Goal: Task Accomplishment & Management: Use online tool/utility

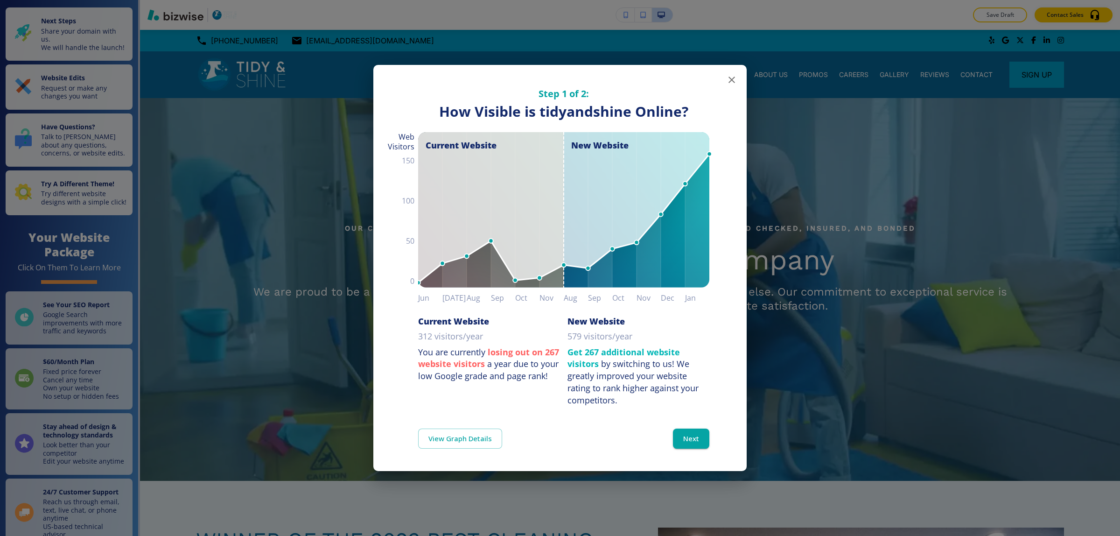
click at [731, 84] on icon "button" at bounding box center [731, 79] width 11 height 11
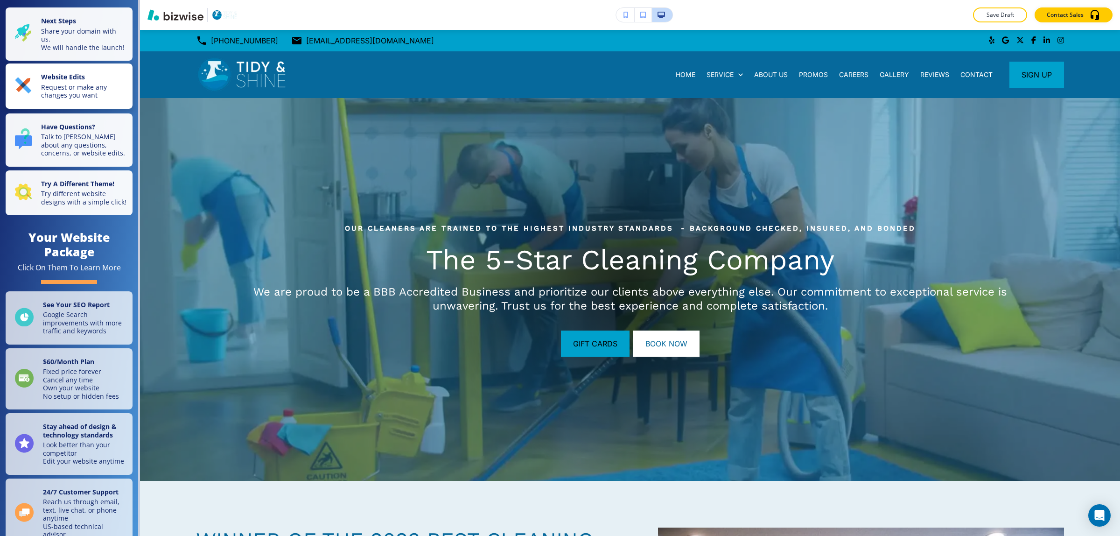
click at [101, 83] on p "Website Edits" at bounding box center [84, 78] width 86 height 10
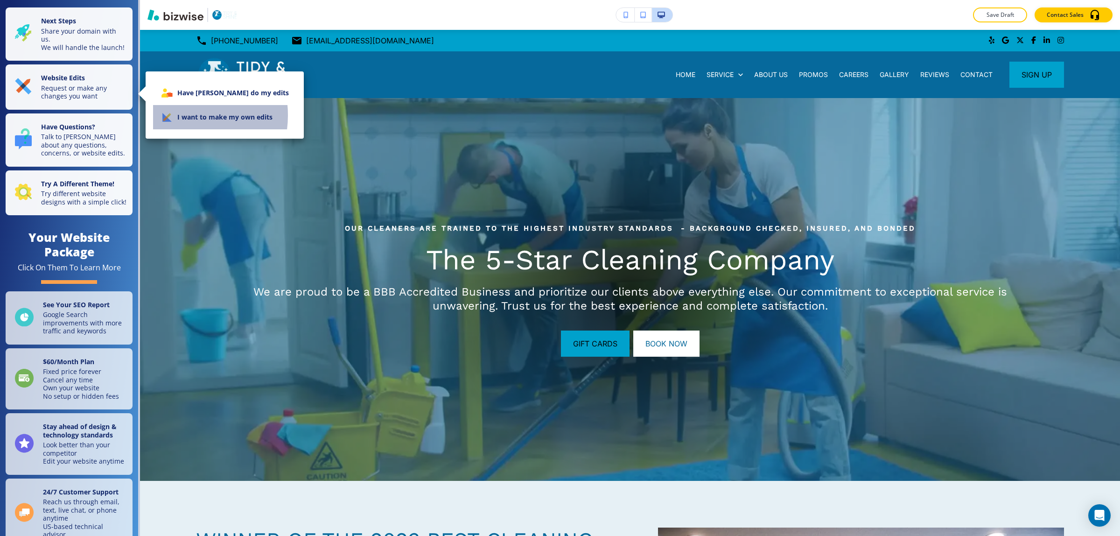
click at [175, 115] on li "I want to make my own edits" at bounding box center [224, 117] width 143 height 24
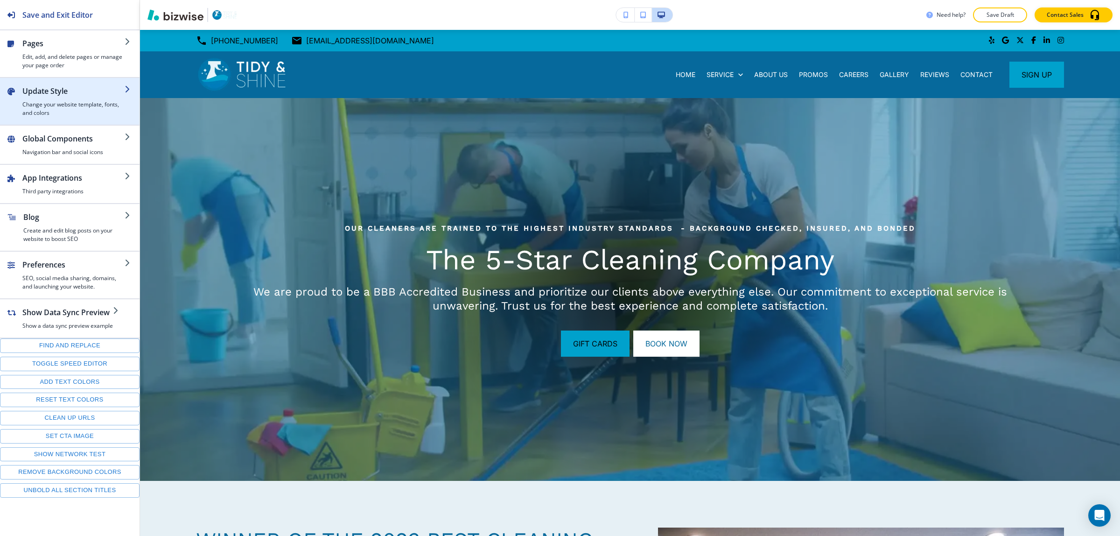
click at [72, 102] on h4 "Change your website template, fonts, and colors" at bounding box center [73, 108] width 102 height 17
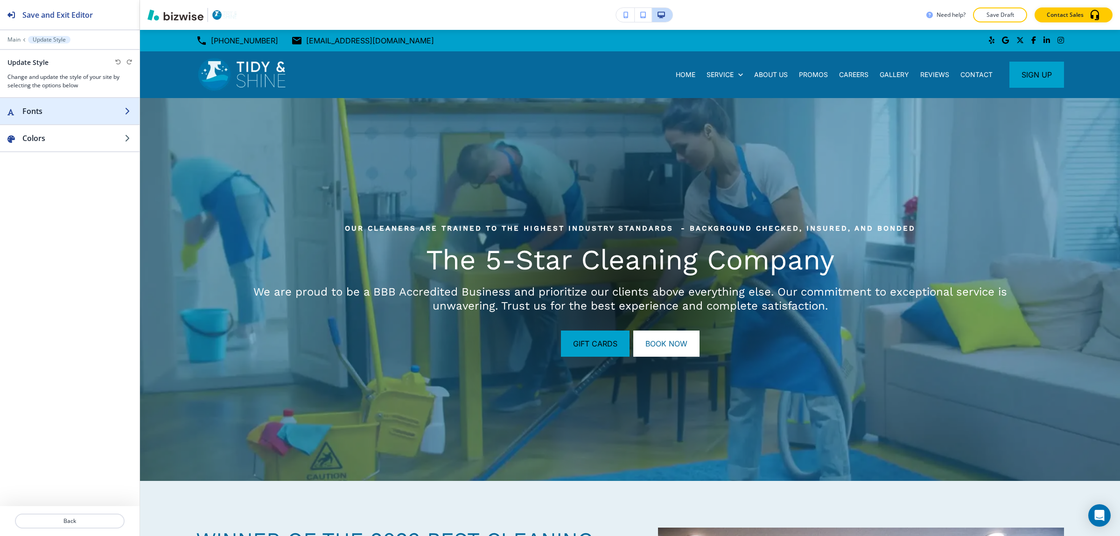
click at [91, 115] on h2 "Fonts" at bounding box center [73, 110] width 102 height 11
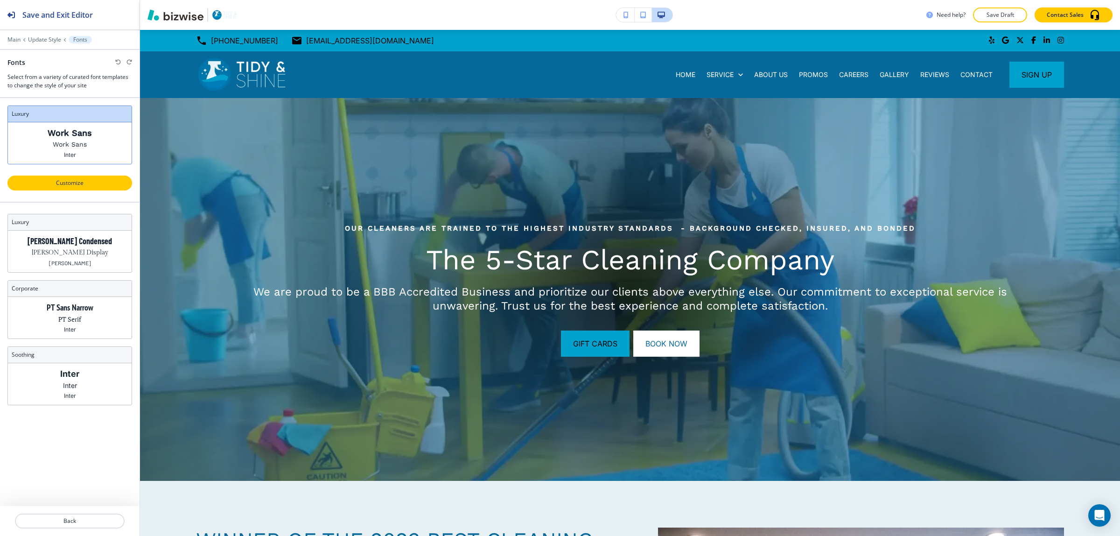
click at [83, 176] on button "Customize" at bounding box center [69, 182] width 125 height 15
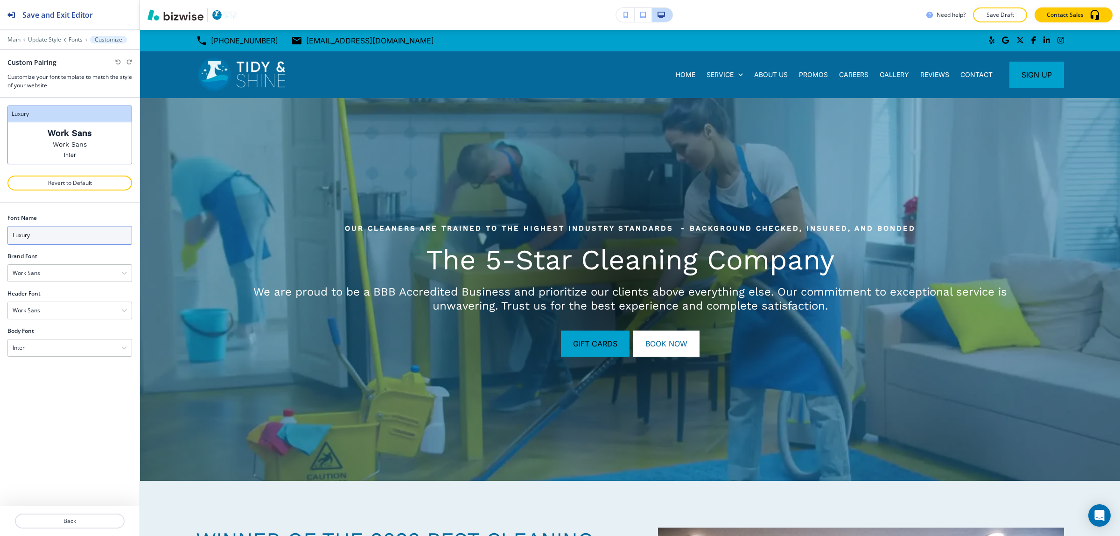
click at [60, 232] on input "Luxury" at bounding box center [69, 235] width 125 height 19
click at [60, 267] on div "Work Sans" at bounding box center [70, 273] width 124 height 17
click at [70, 228] on input "Luxury" at bounding box center [69, 235] width 125 height 19
click at [77, 44] on div at bounding box center [70, 46] width 140 height 6
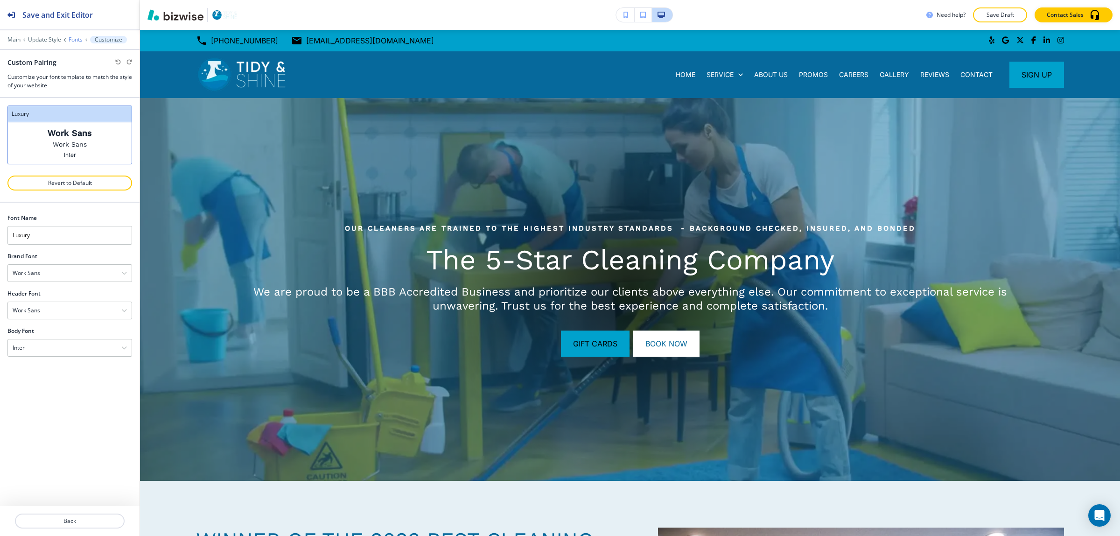
click at [77, 42] on p "Fonts" at bounding box center [76, 39] width 14 height 7
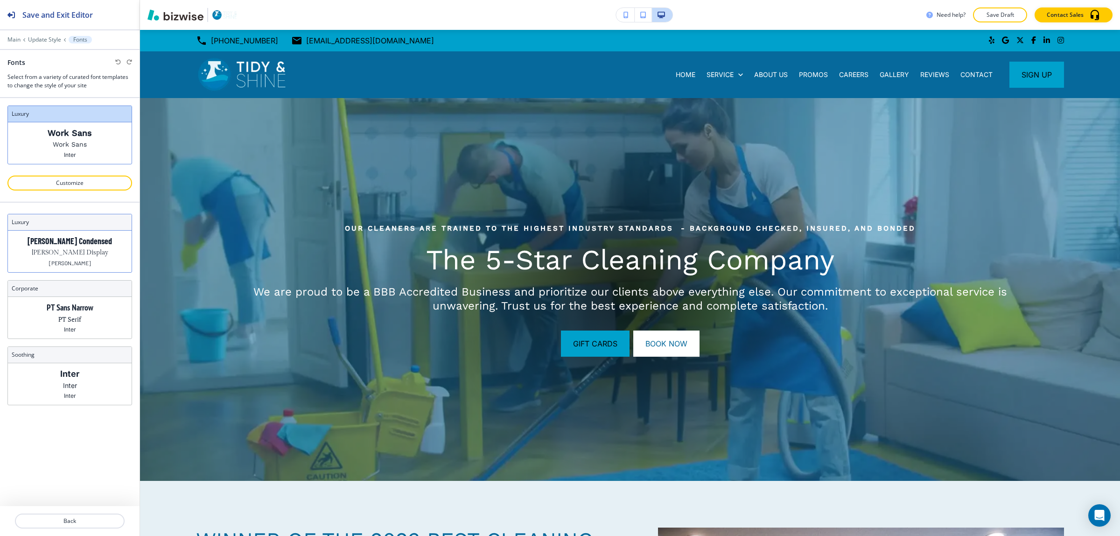
click at [89, 259] on div "[PERSON_NAME] Condensed [PERSON_NAME] Display [PERSON_NAME]" at bounding box center [70, 251] width 124 height 42
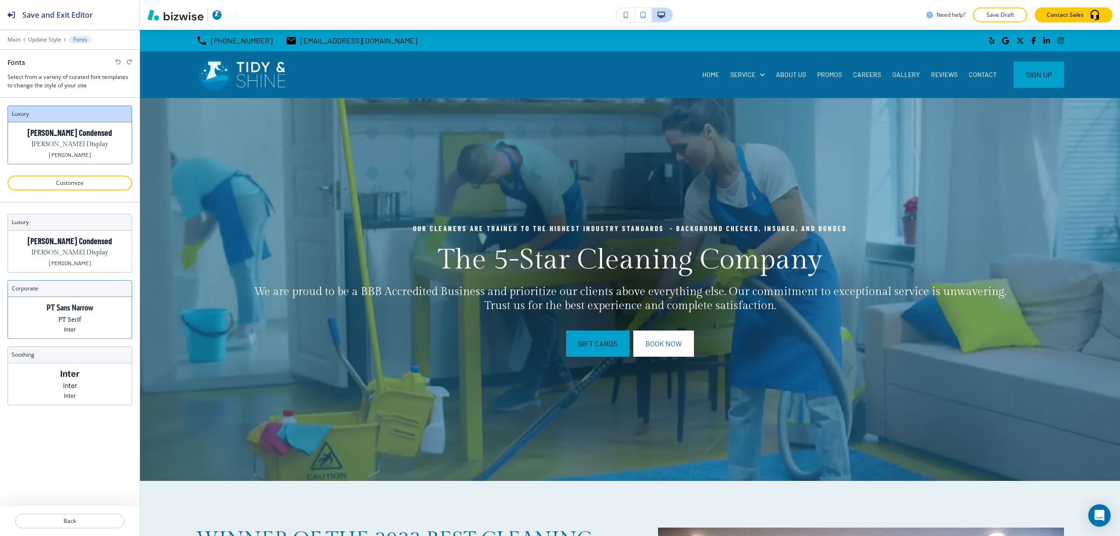
click at [83, 301] on div "PT Sans Narrow PT Serif Inter" at bounding box center [70, 318] width 124 height 42
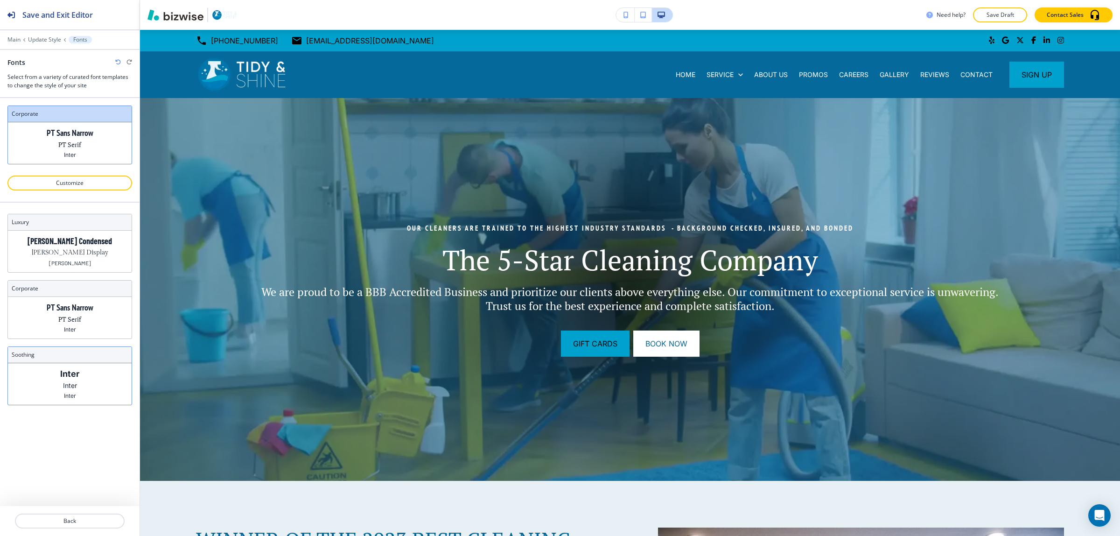
click at [78, 370] on p "Inter" at bounding box center [69, 374] width 19 height 10
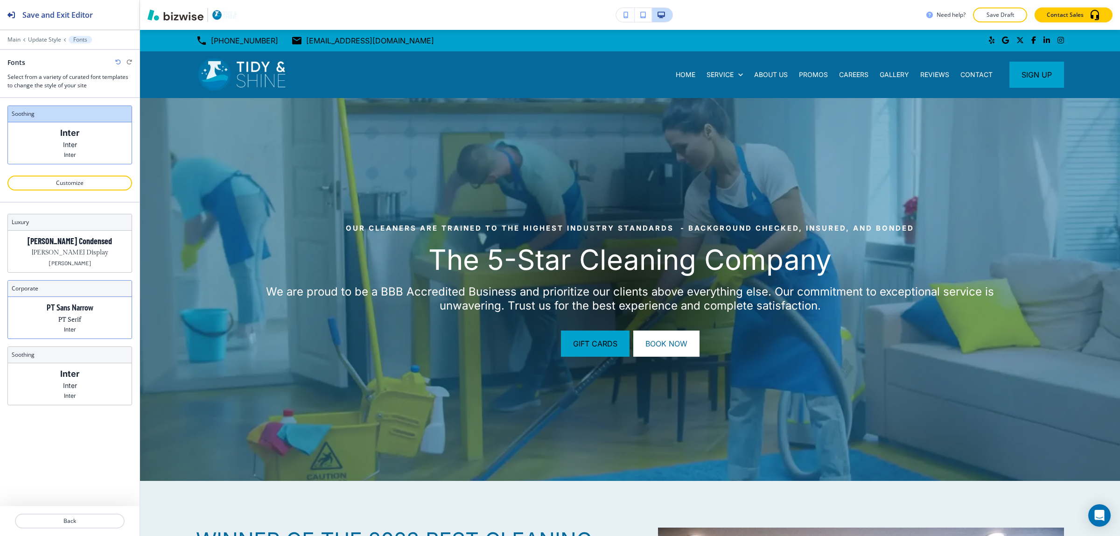
click at [97, 315] on div "PT Sans Narrow PT Serif Inter" at bounding box center [70, 318] width 124 height 42
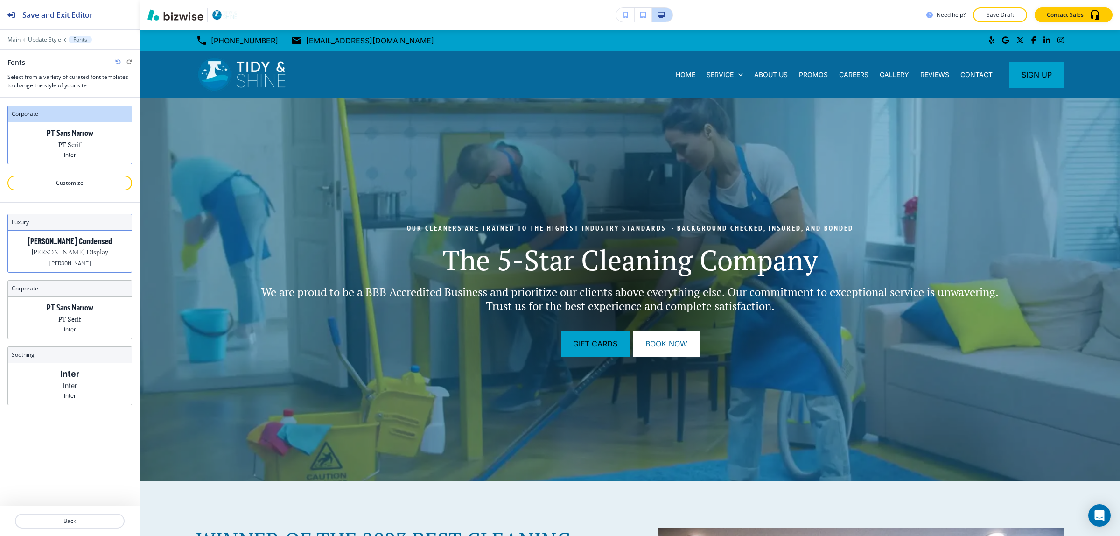
click at [87, 262] on div "[PERSON_NAME] Condensed [PERSON_NAME] Display [PERSON_NAME]" at bounding box center [70, 251] width 124 height 42
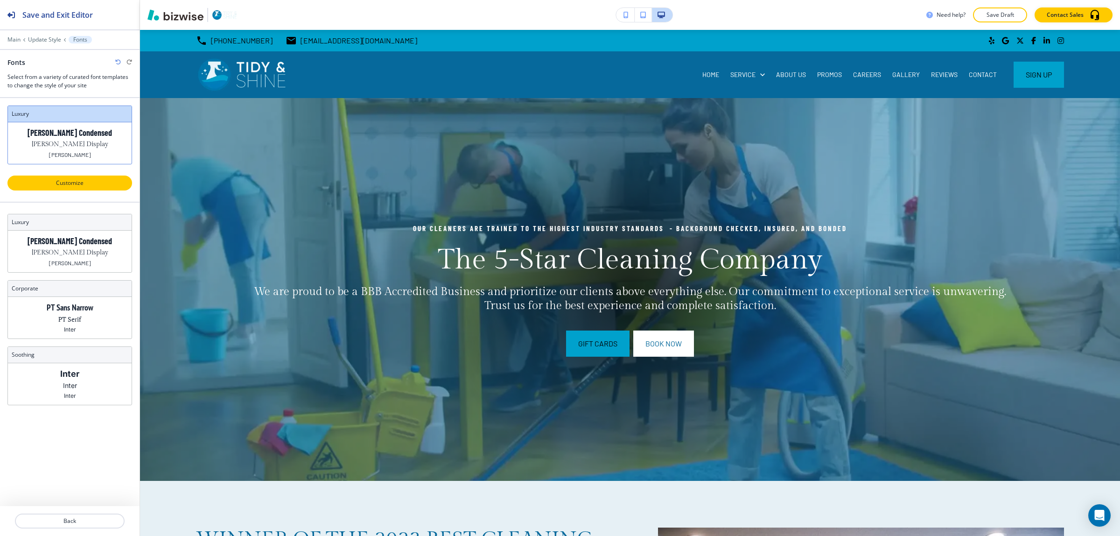
click at [93, 183] on p "Customize" at bounding box center [70, 183] width 100 height 8
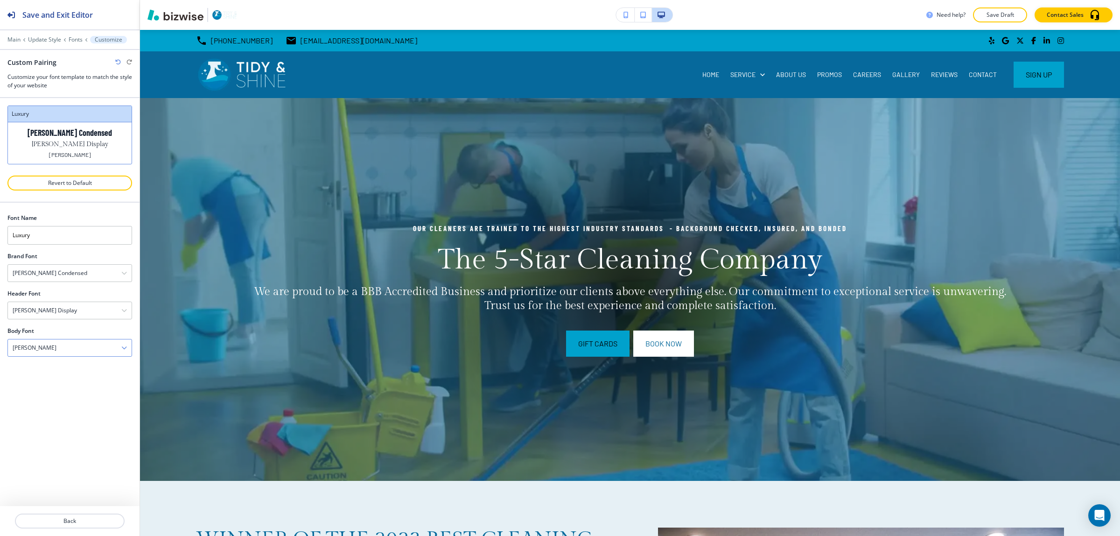
click at [49, 346] on div "[PERSON_NAME]" at bounding box center [70, 347] width 124 height 17
click at [77, 329] on div "Body Font" at bounding box center [69, 331] width 125 height 8
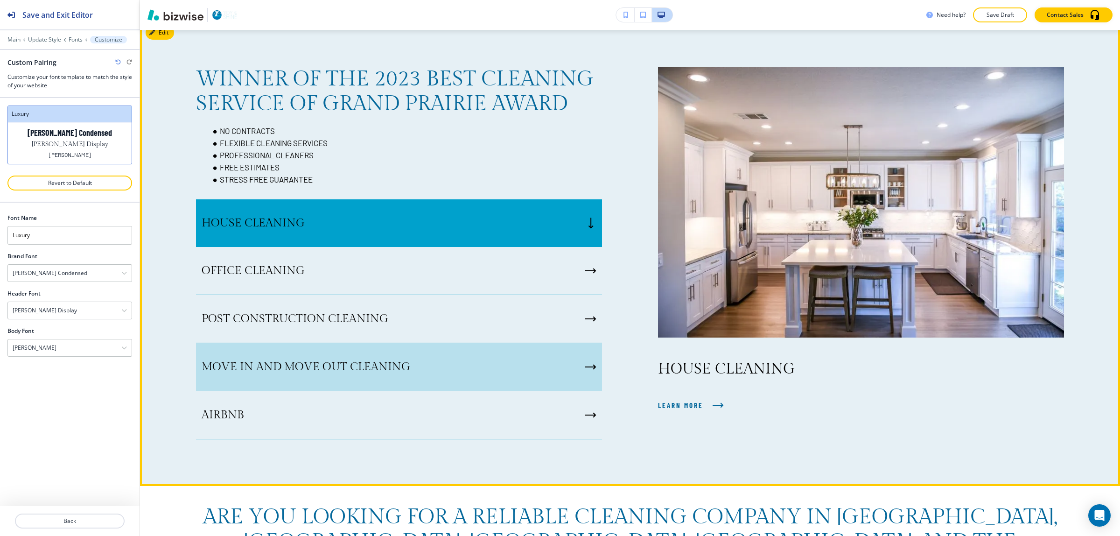
scroll to position [525, 0]
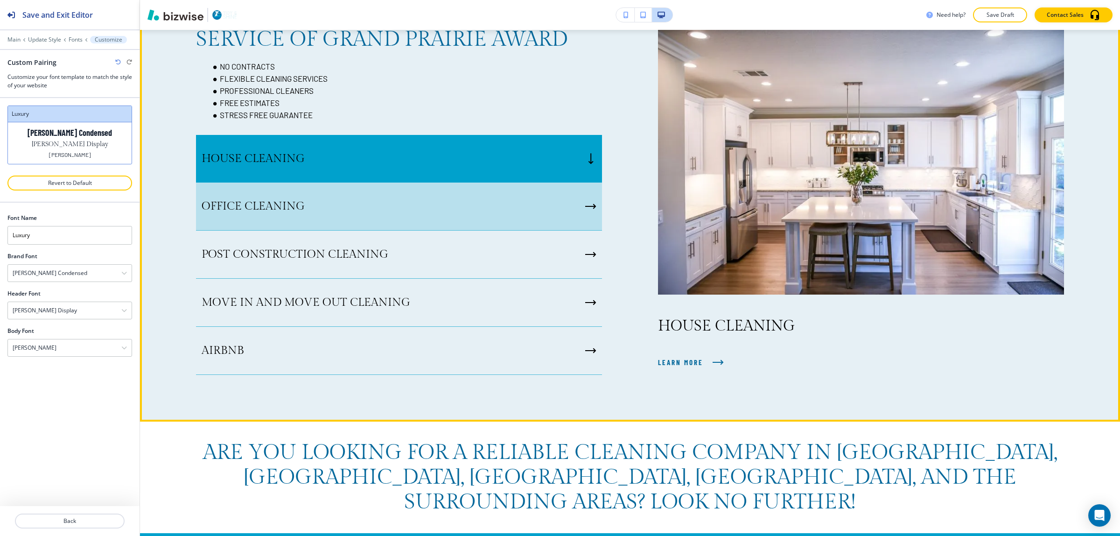
click at [499, 209] on div "OFFICE CLEANING" at bounding box center [399, 206] width 406 height 48
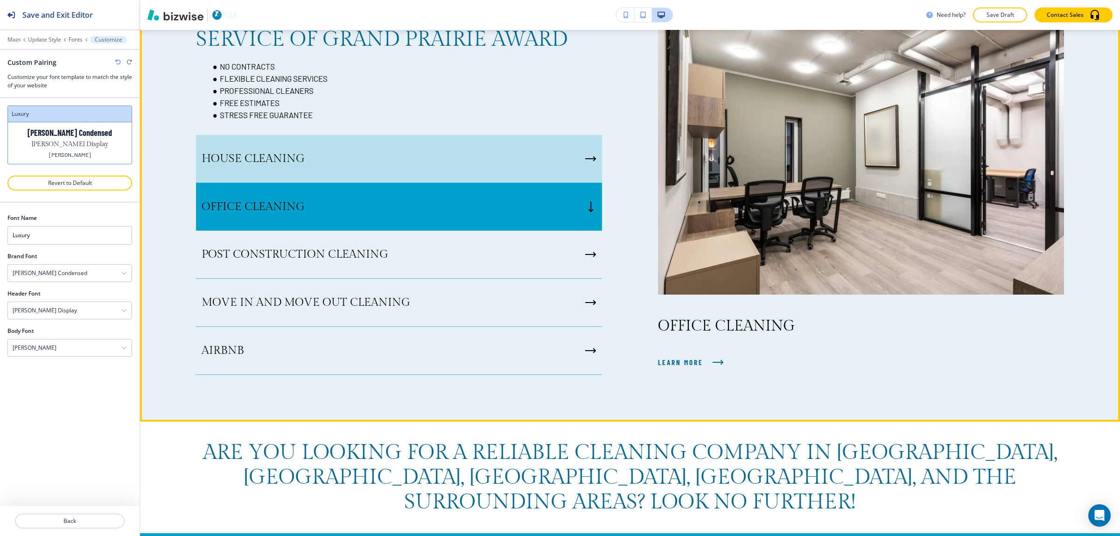
click at [502, 162] on div "HOUSE CLEANING" at bounding box center [399, 159] width 406 height 48
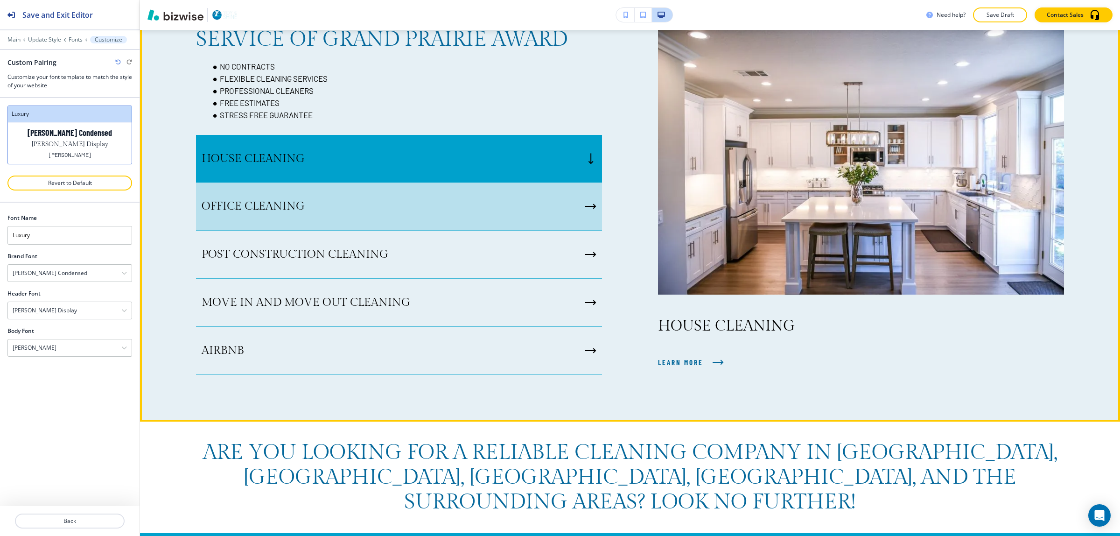
click at [502, 255] on div "POST CONSTRUCTION CLEANING" at bounding box center [399, 254] width 406 height 48
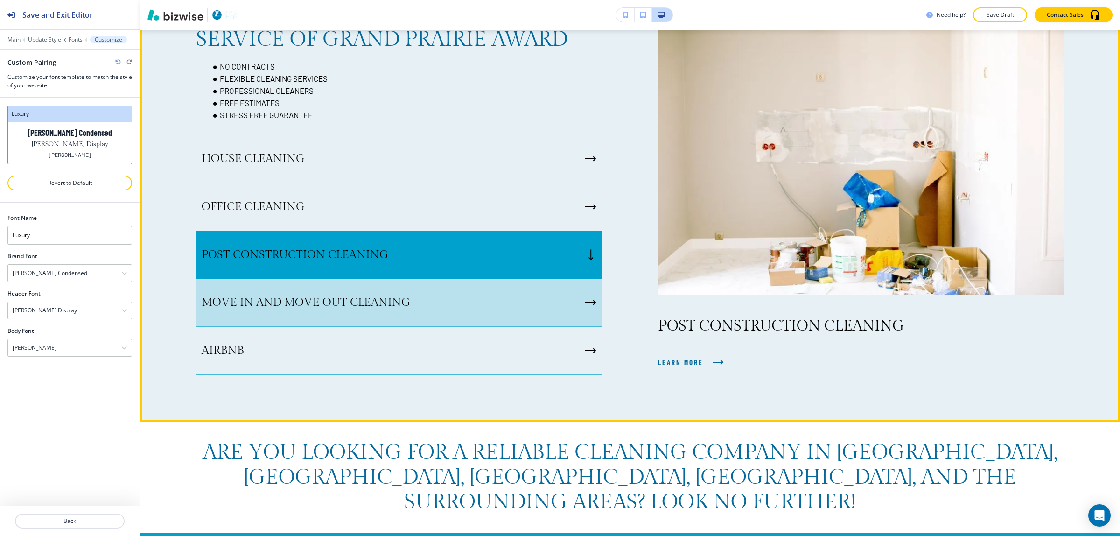
click at [502, 310] on div "MOVE IN AND MOVE OUT CLEANING" at bounding box center [399, 303] width 406 height 48
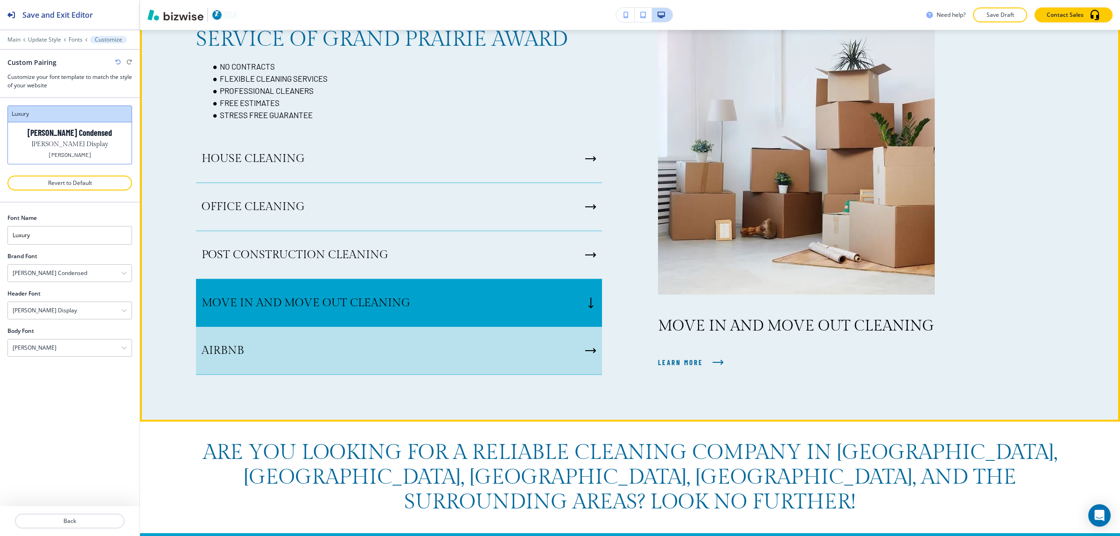
click at [496, 344] on div "AIRBNB" at bounding box center [399, 351] width 406 height 48
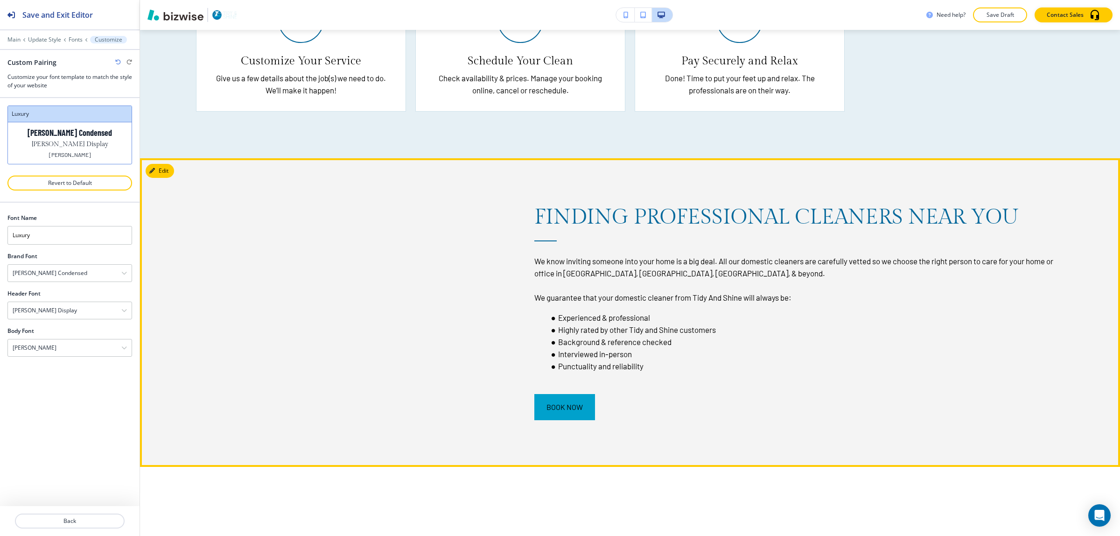
scroll to position [2858, 0]
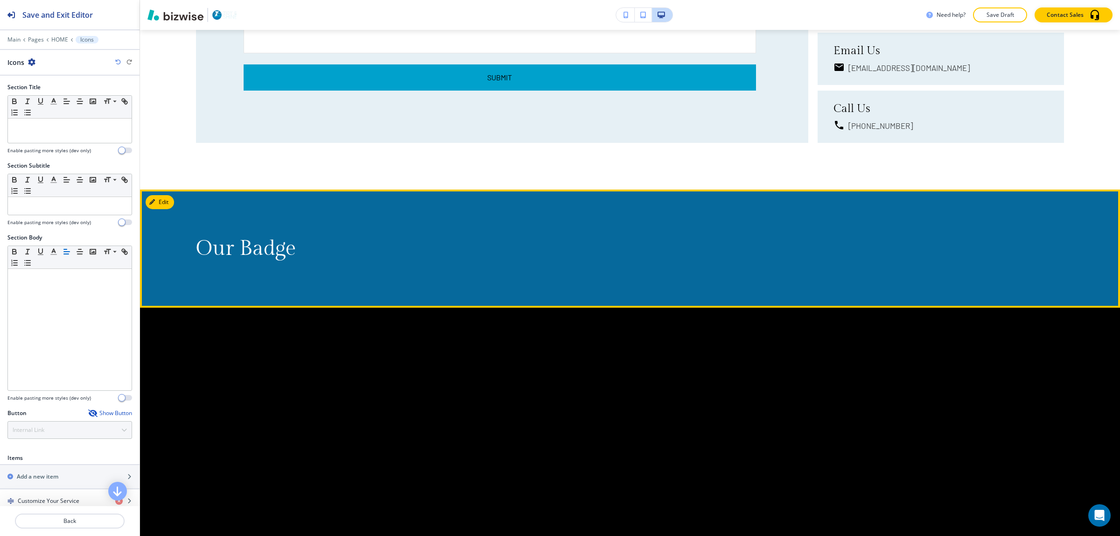
scroll to position [6132, 0]
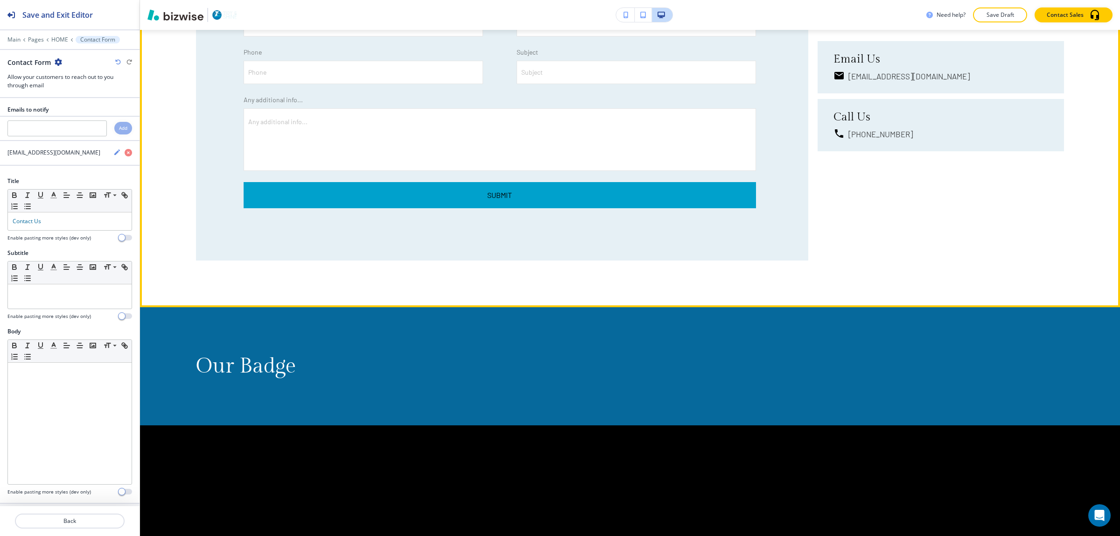
scroll to position [6075, 0]
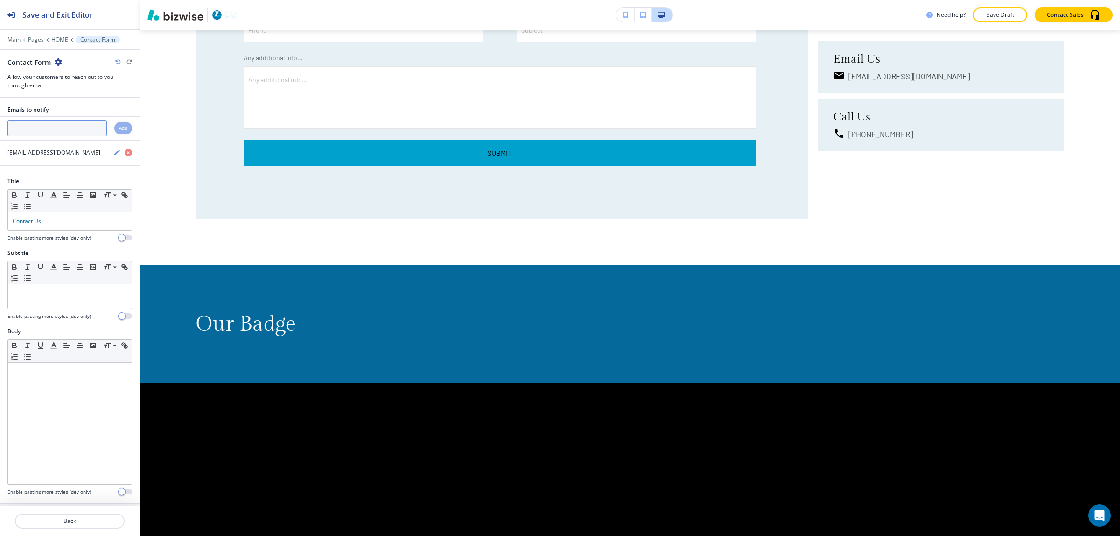
click at [62, 132] on input "text" at bounding box center [56, 128] width 99 height 16
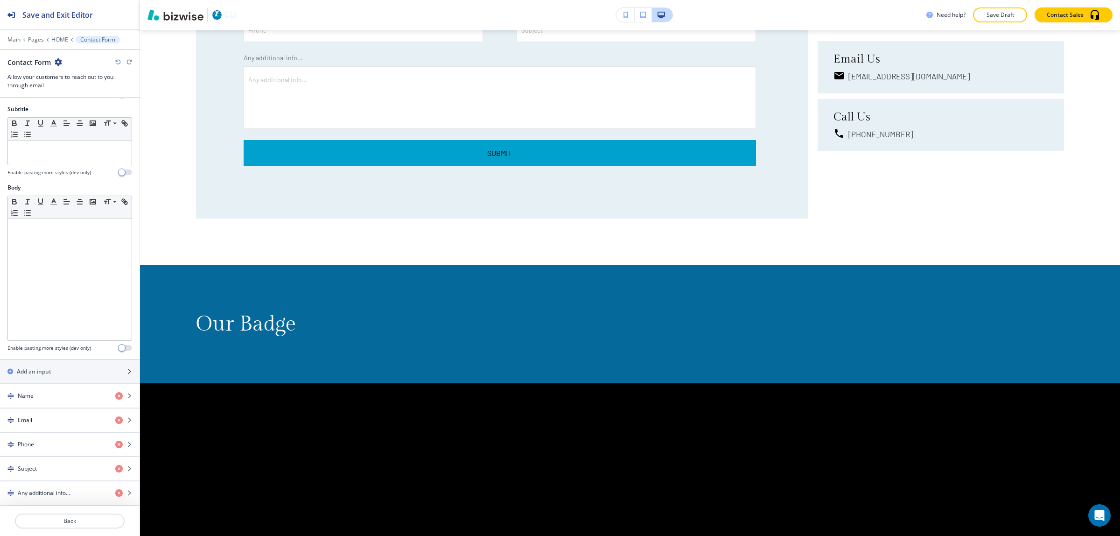
scroll to position [117, 0]
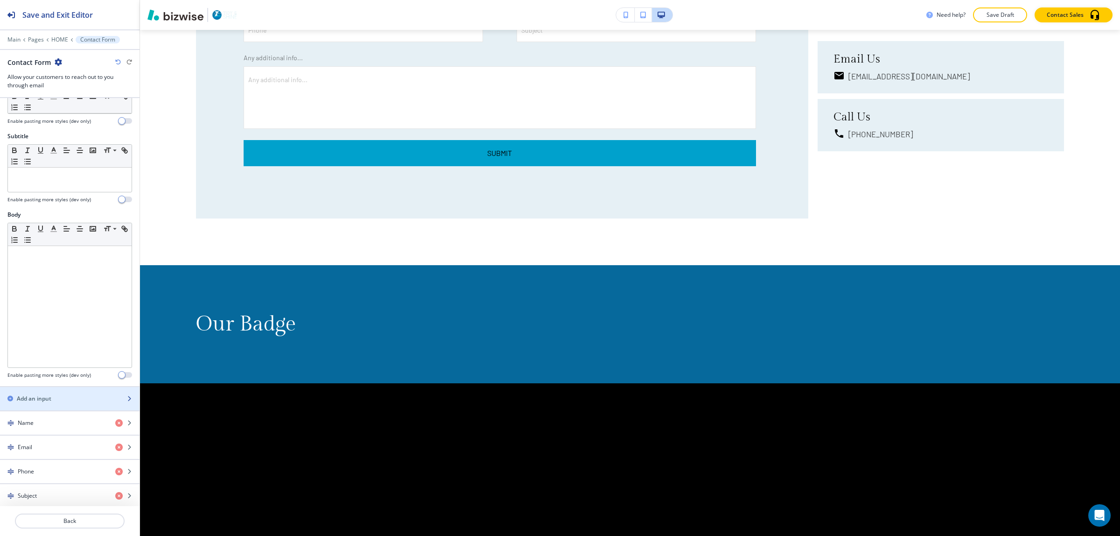
click at [17, 406] on div "button" at bounding box center [70, 406] width 140 height 7
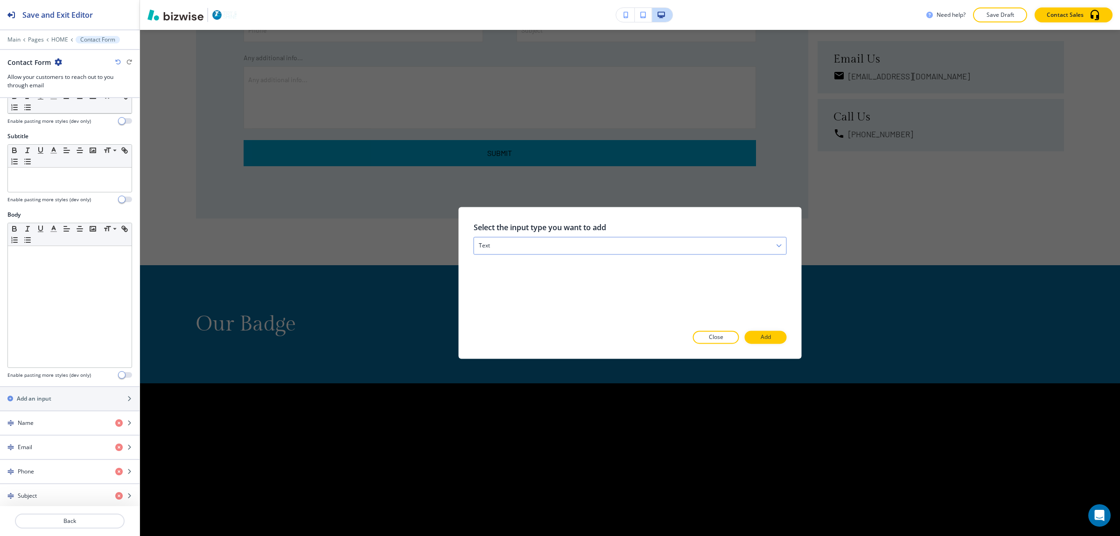
click at [558, 253] on div "text" at bounding box center [630, 245] width 312 height 17
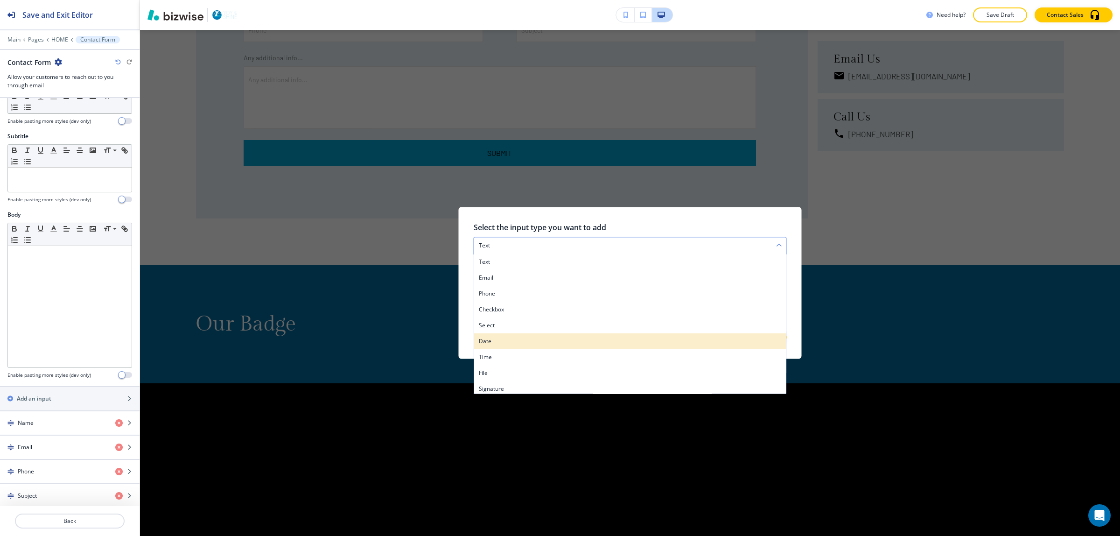
scroll to position [3, 0]
click at [467, 271] on div at bounding box center [466, 283] width 15 height 152
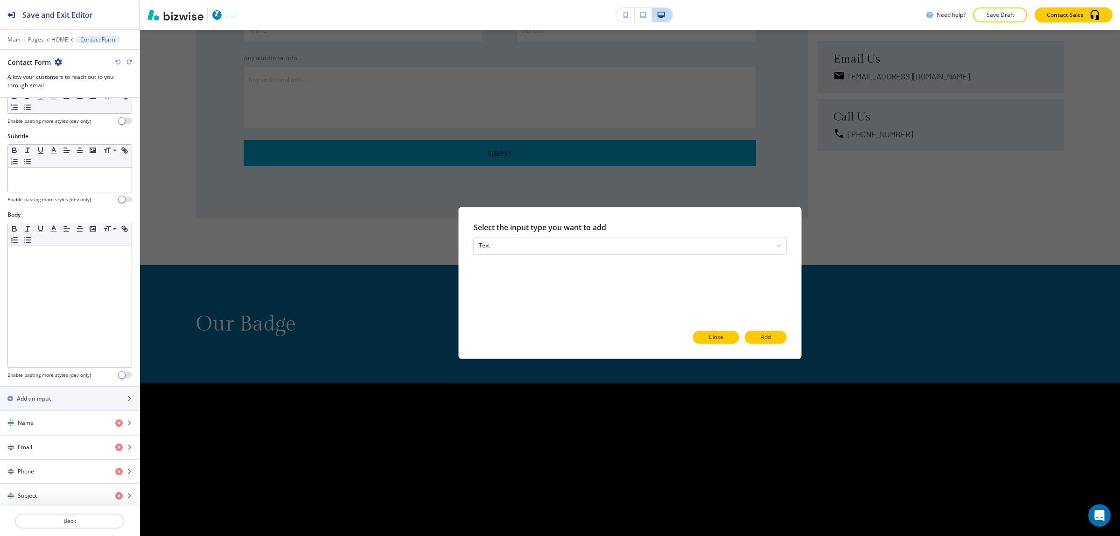
click at [715, 332] on button "Close" at bounding box center [716, 337] width 46 height 13
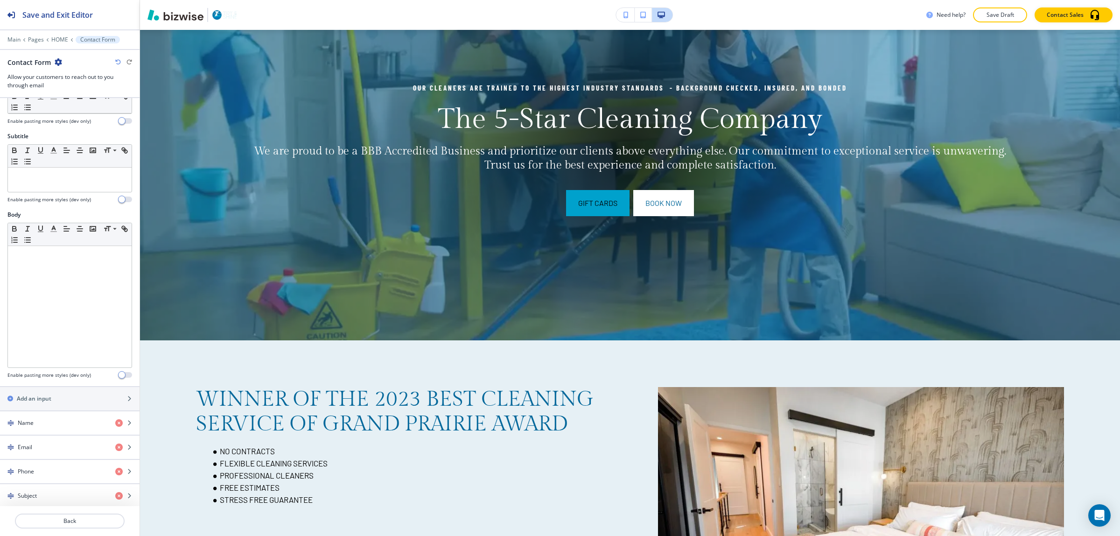
scroll to position [0, 0]
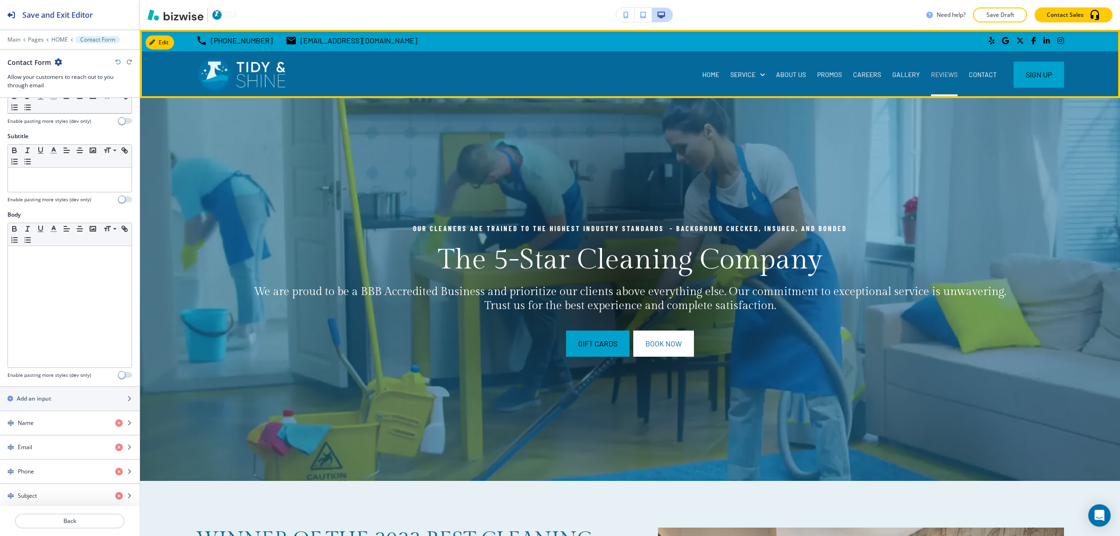
click at [936, 74] on p "REVIEWS" at bounding box center [944, 74] width 27 height 9
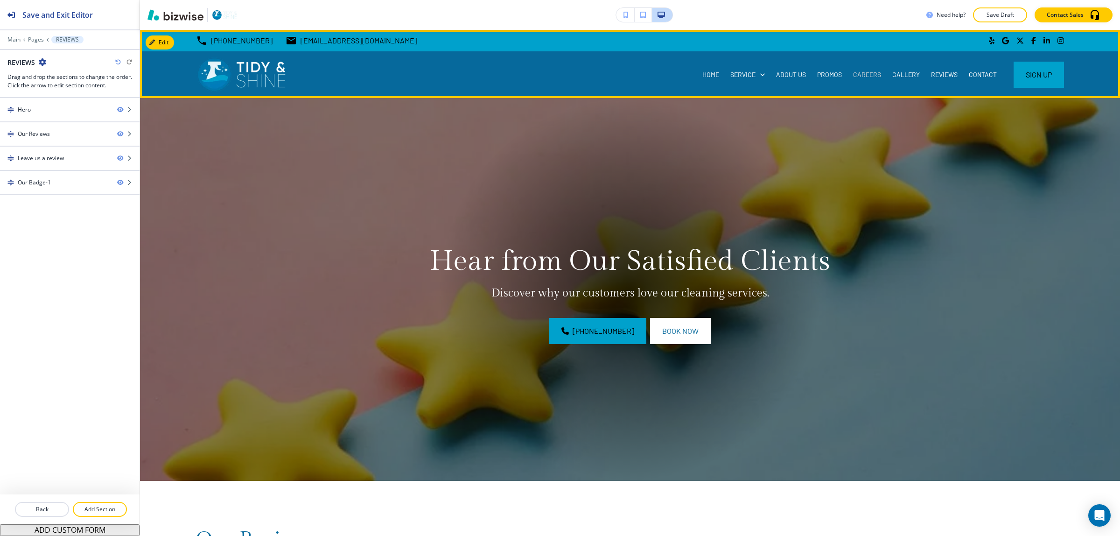
drag, startPoint x: 861, startPoint y: 64, endPoint x: 862, endPoint y: 74, distance: 9.8
click at [861, 65] on div "CAREERS" at bounding box center [866, 74] width 39 height 47
click at [862, 74] on p "CAREERS" at bounding box center [867, 74] width 28 height 9
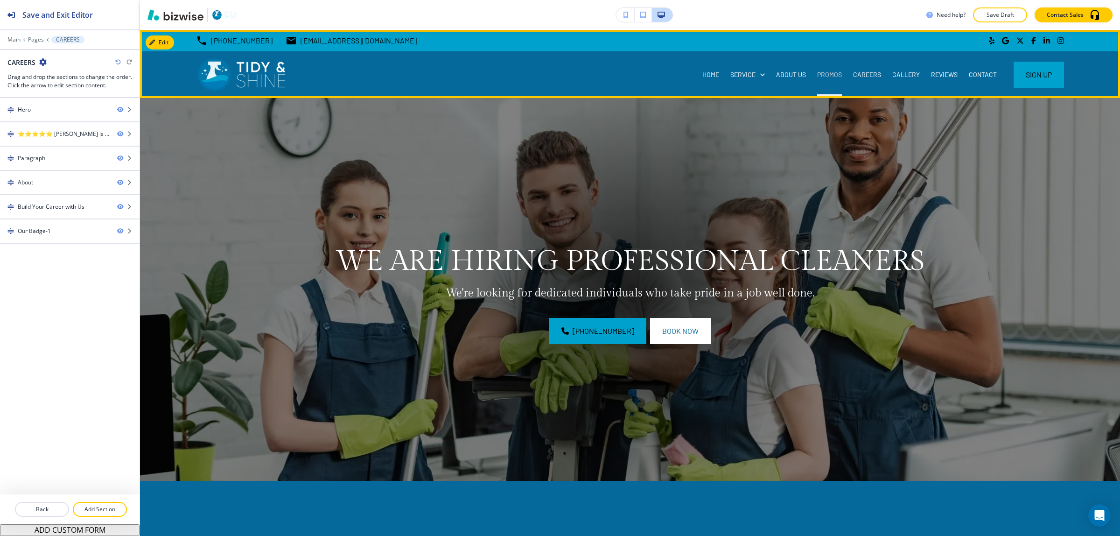
click at [824, 75] on p "PROMOS" at bounding box center [829, 74] width 25 height 9
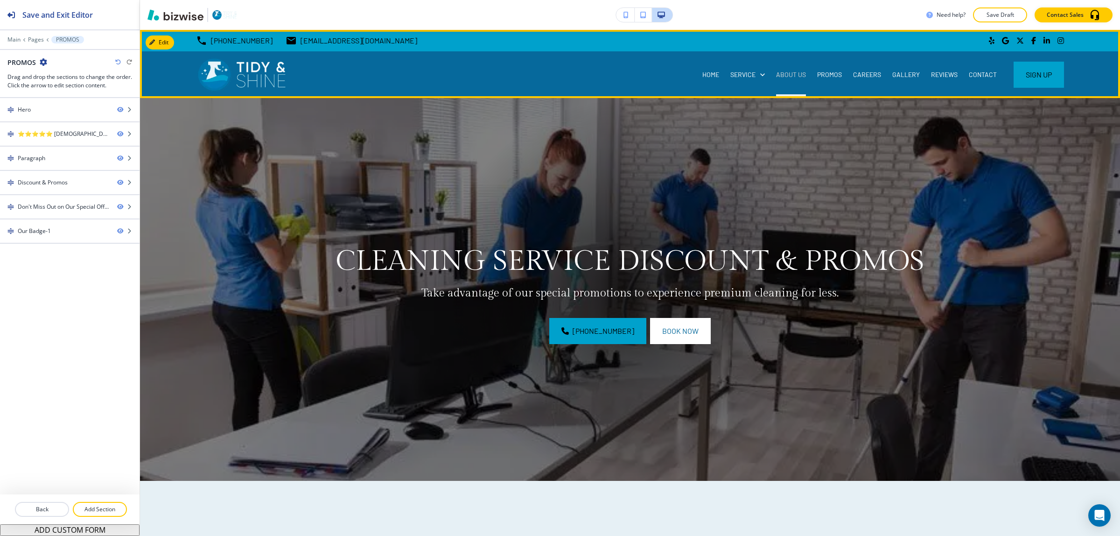
click at [776, 75] on p "ABOUT US" at bounding box center [791, 74] width 30 height 9
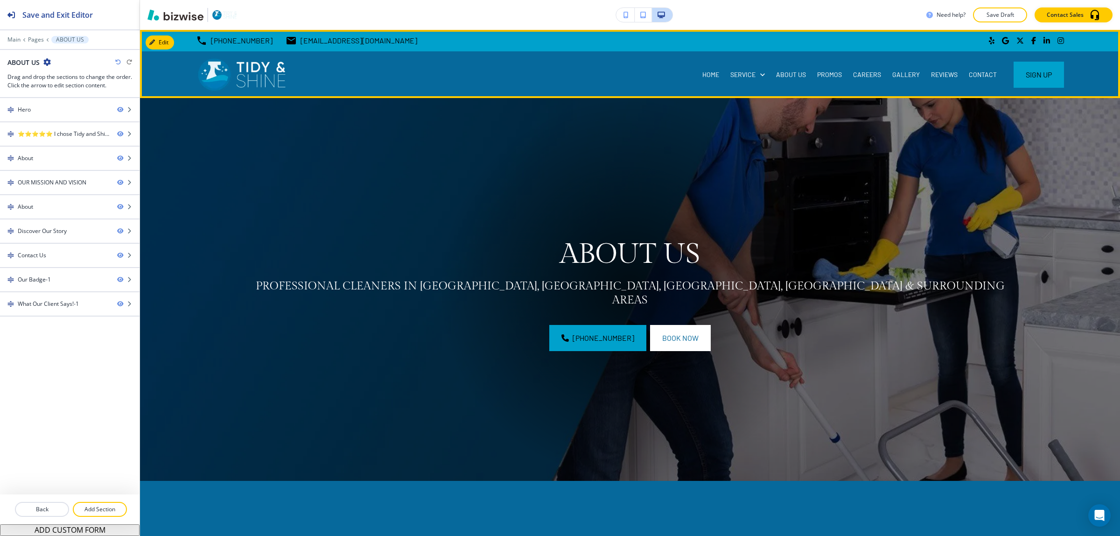
click at [672, 78] on div "HOME SERVICE ABOUT US PROMOS CAREERS GALLERY REVIEWS CONTACT Sign Up" at bounding box center [630, 74] width 980 height 47
click at [697, 76] on div "HOME" at bounding box center [711, 74] width 28 height 9
click at [702, 72] on p "HOME" at bounding box center [710, 74] width 17 height 9
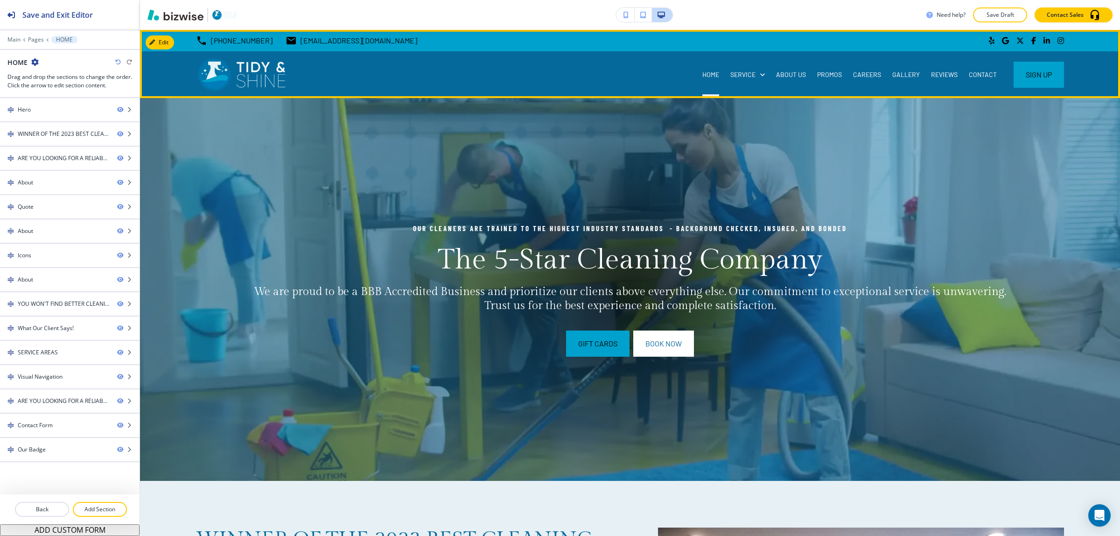
click at [712, 73] on div "HOME" at bounding box center [711, 74] width 28 height 9
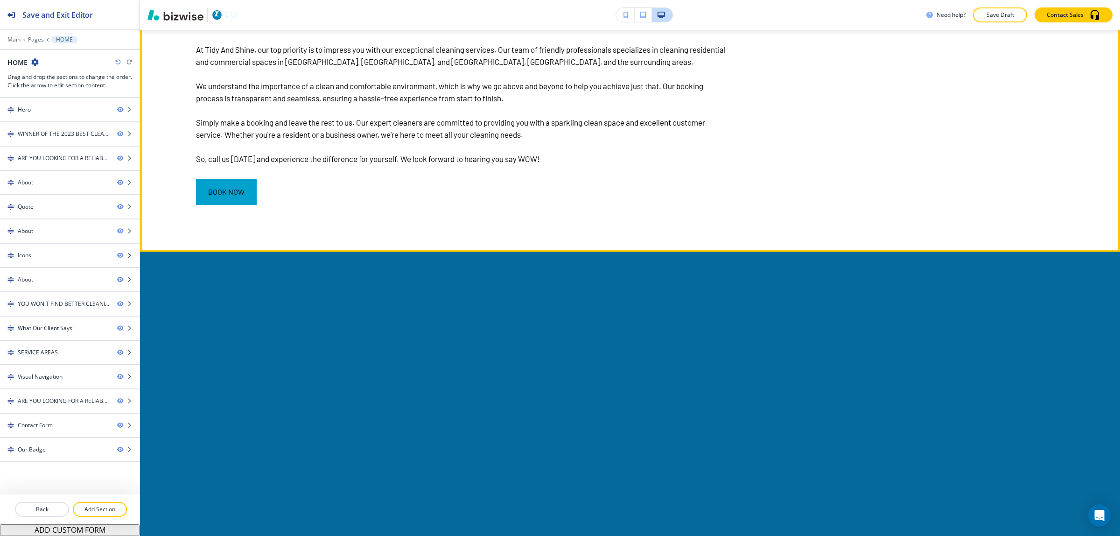
scroll to position [1458, 0]
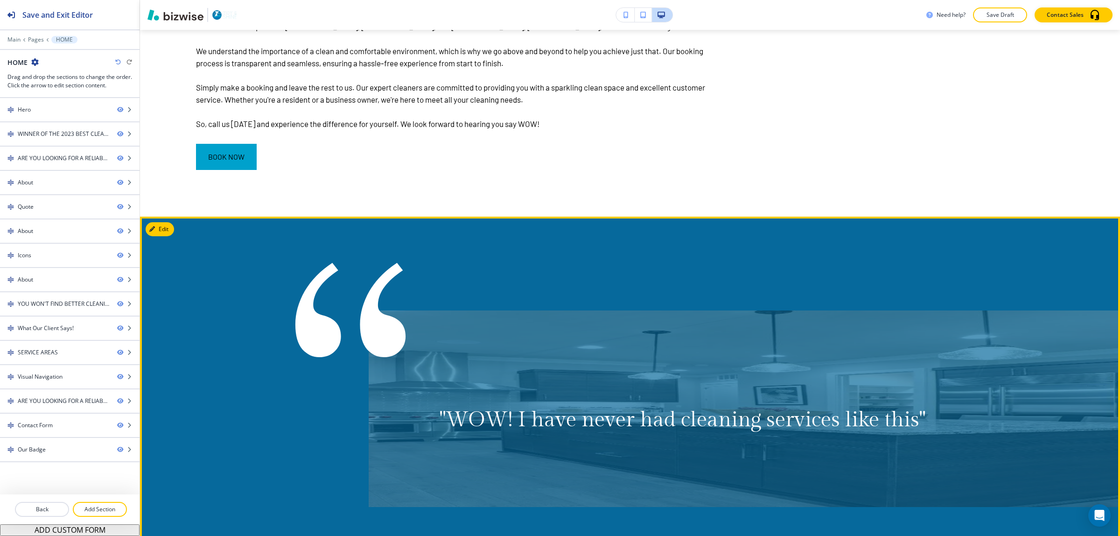
click at [179, 515] on div ""WOW! I have never had cleaning services like this"" at bounding box center [630, 409] width 980 height 290
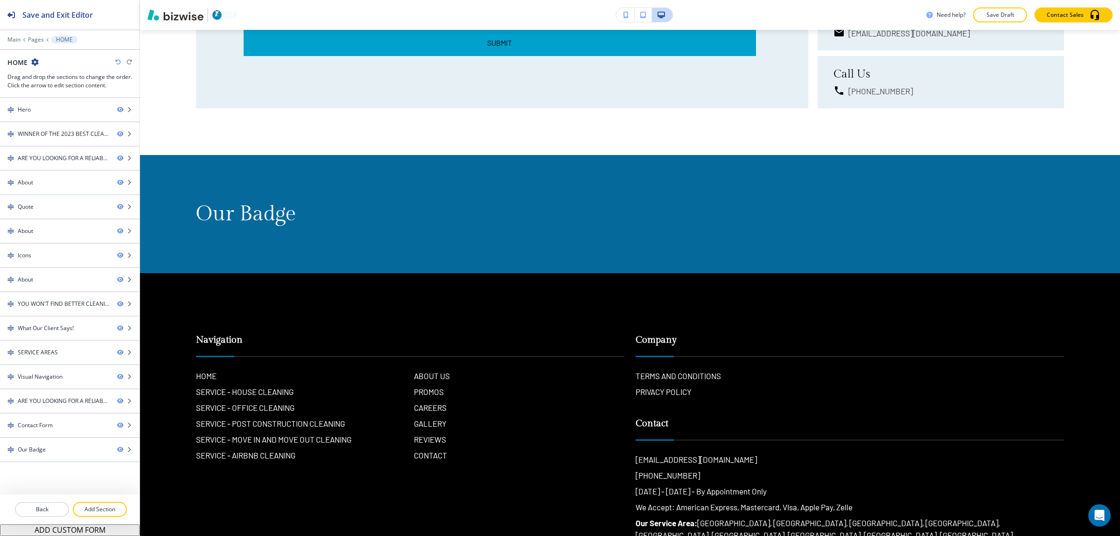
scroll to position [6150, 0]
